Goal: Browse casually

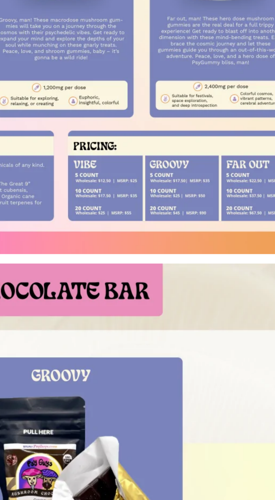
scroll to position [334, 0]
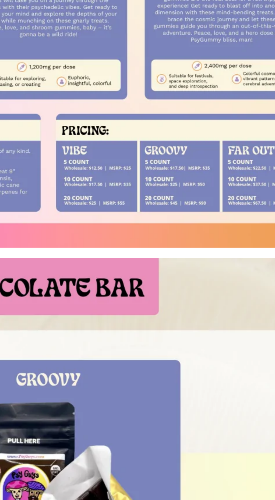
scroll to position [334, 0]
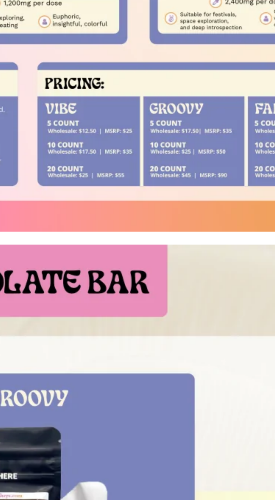
click at [149, 223] on img at bounding box center [138, 135] width 242 height 242
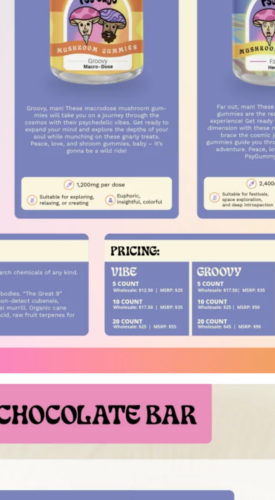
scroll to position [192, 0]
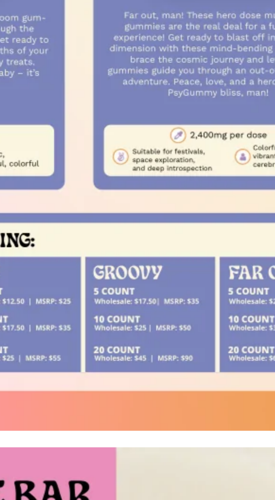
scroll to position [192, 0]
